Goal: Transaction & Acquisition: Subscribe to service/newsletter

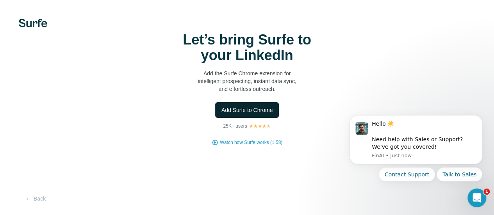
click at [221, 114] on span "Add Surfe to Chrome" at bounding box center [247, 110] width 52 height 8
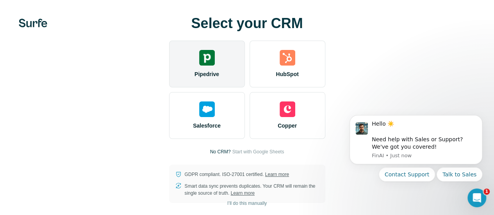
click at [199, 66] on img at bounding box center [207, 58] width 16 height 16
